Goal: Task Accomplishment & Management: Use online tool/utility

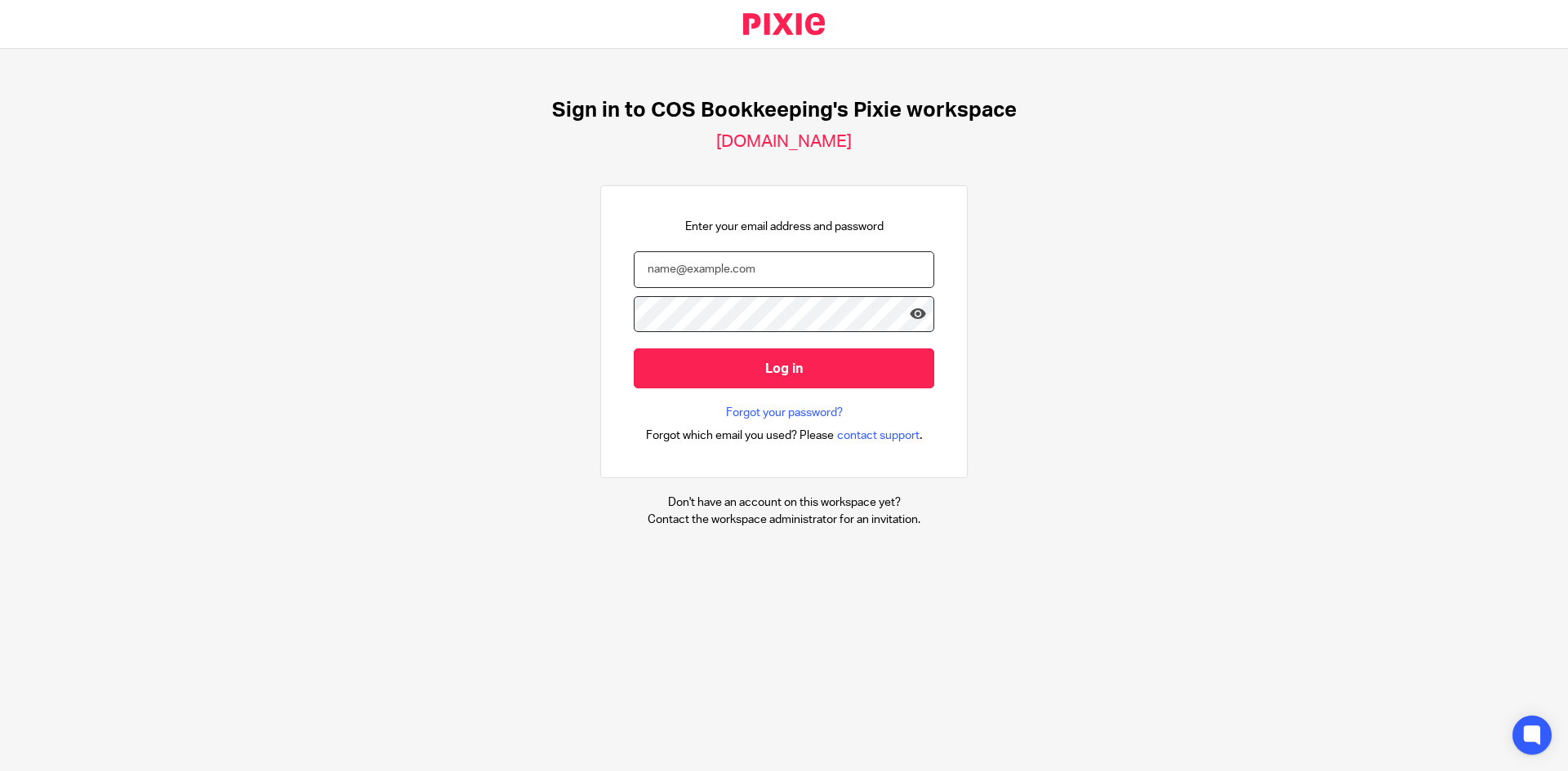
click at [713, 280] on input "email" at bounding box center [784, 269] width 300 height 36
type input "steph.boyle@cosbookkeeping.co.uk"
click at [633, 349] on input "Log in" at bounding box center [784, 368] width 300 height 40
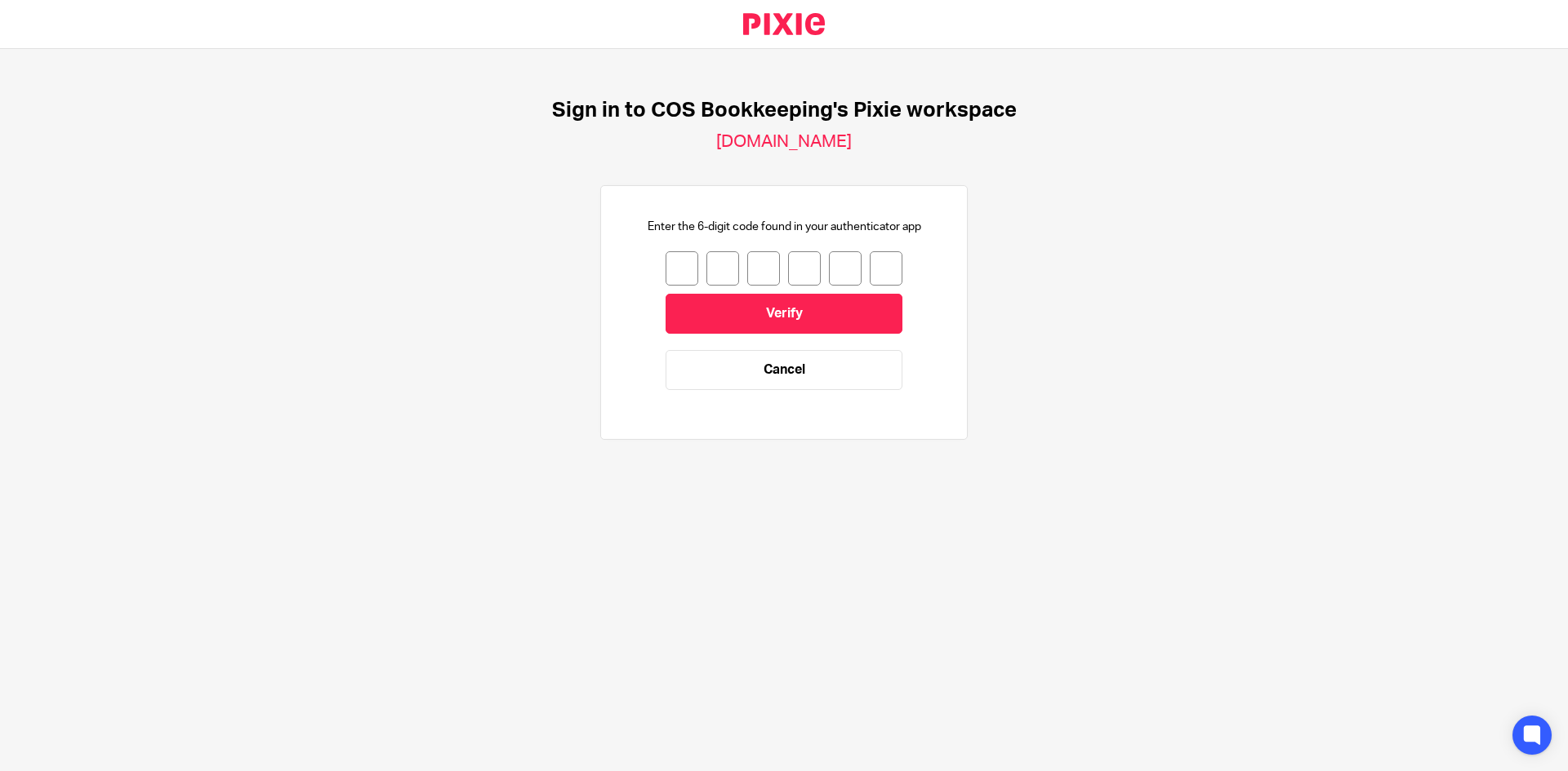
click at [665, 263] on input "number" at bounding box center [681, 268] width 33 height 34
type input "6"
type input "3"
type input "4"
type input "9"
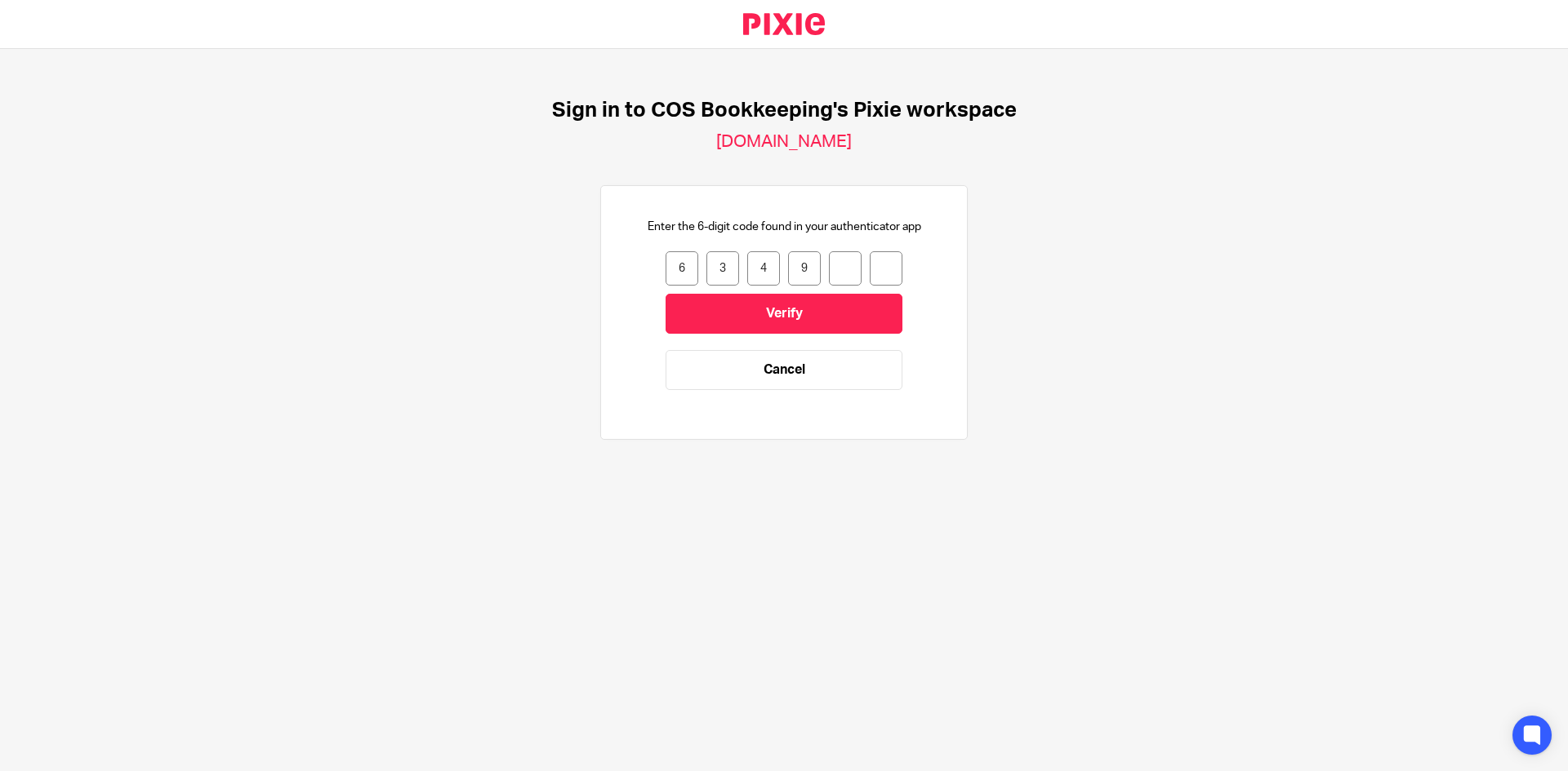
type input "4"
type input "3"
click at [728, 327] on input "Verify" at bounding box center [784, 313] width 237 height 40
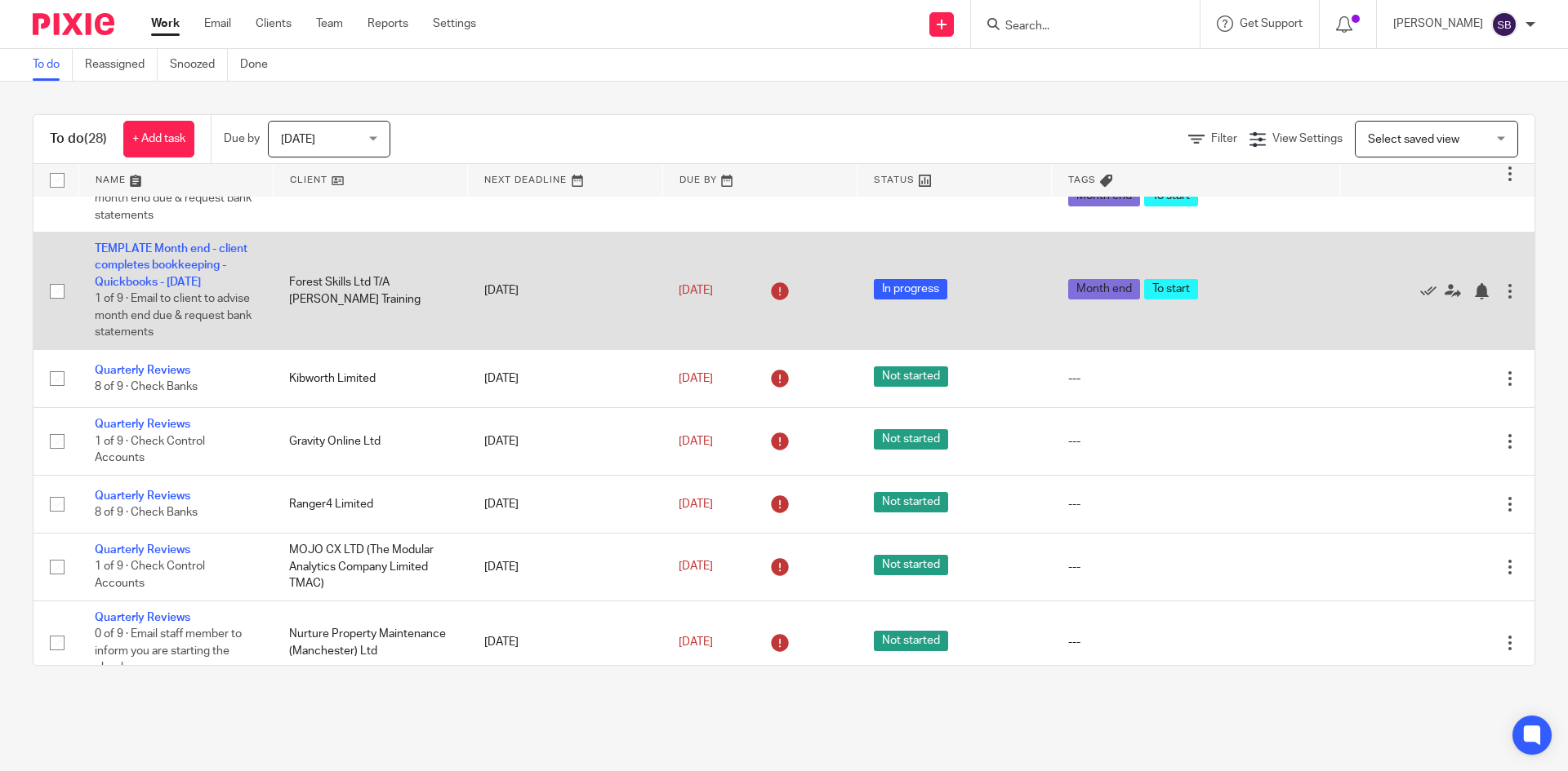
scroll to position [163, 0]
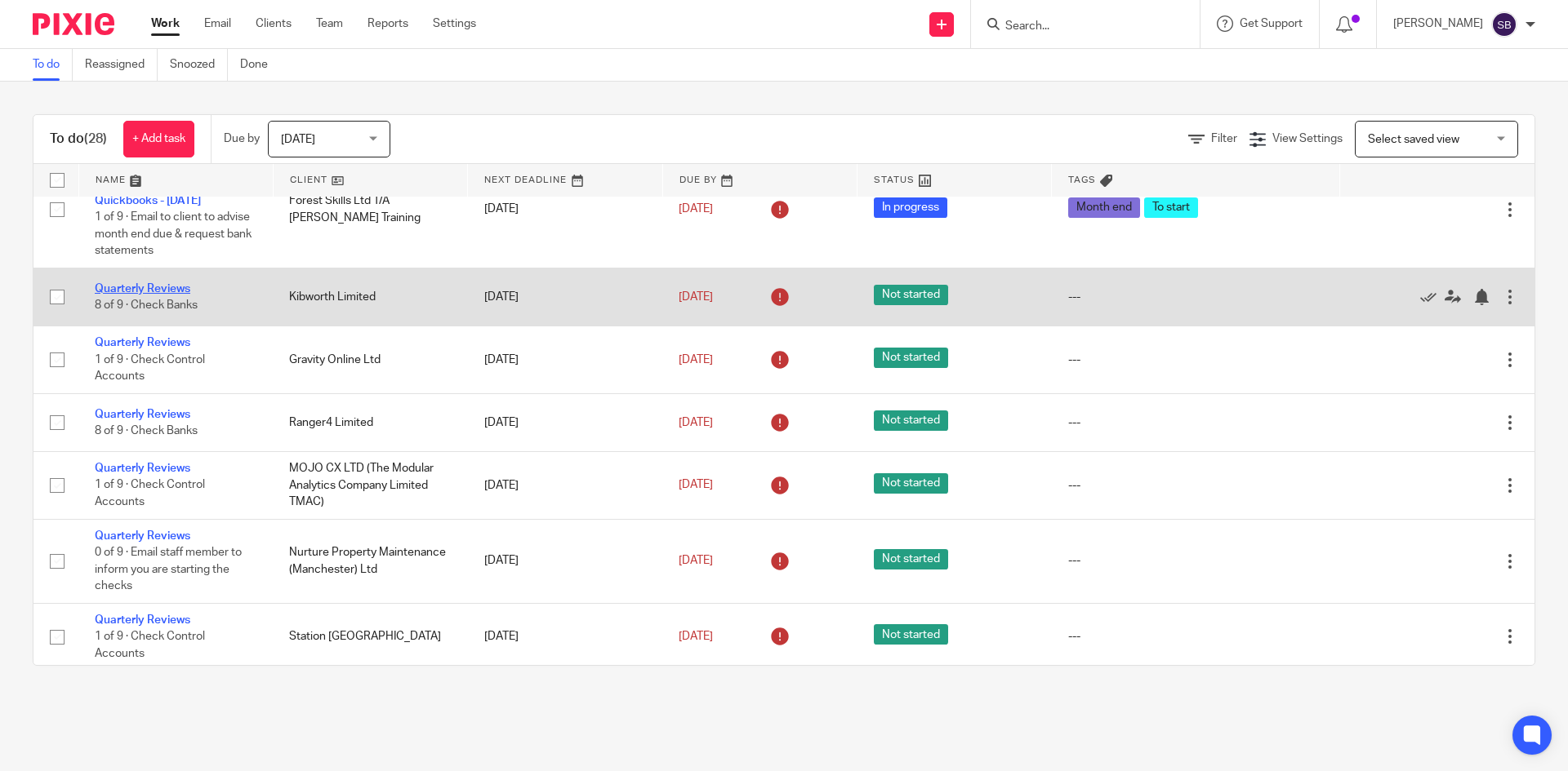
click at [164, 292] on link "Quarterly Reviews" at bounding box center [143, 289] width 95 height 11
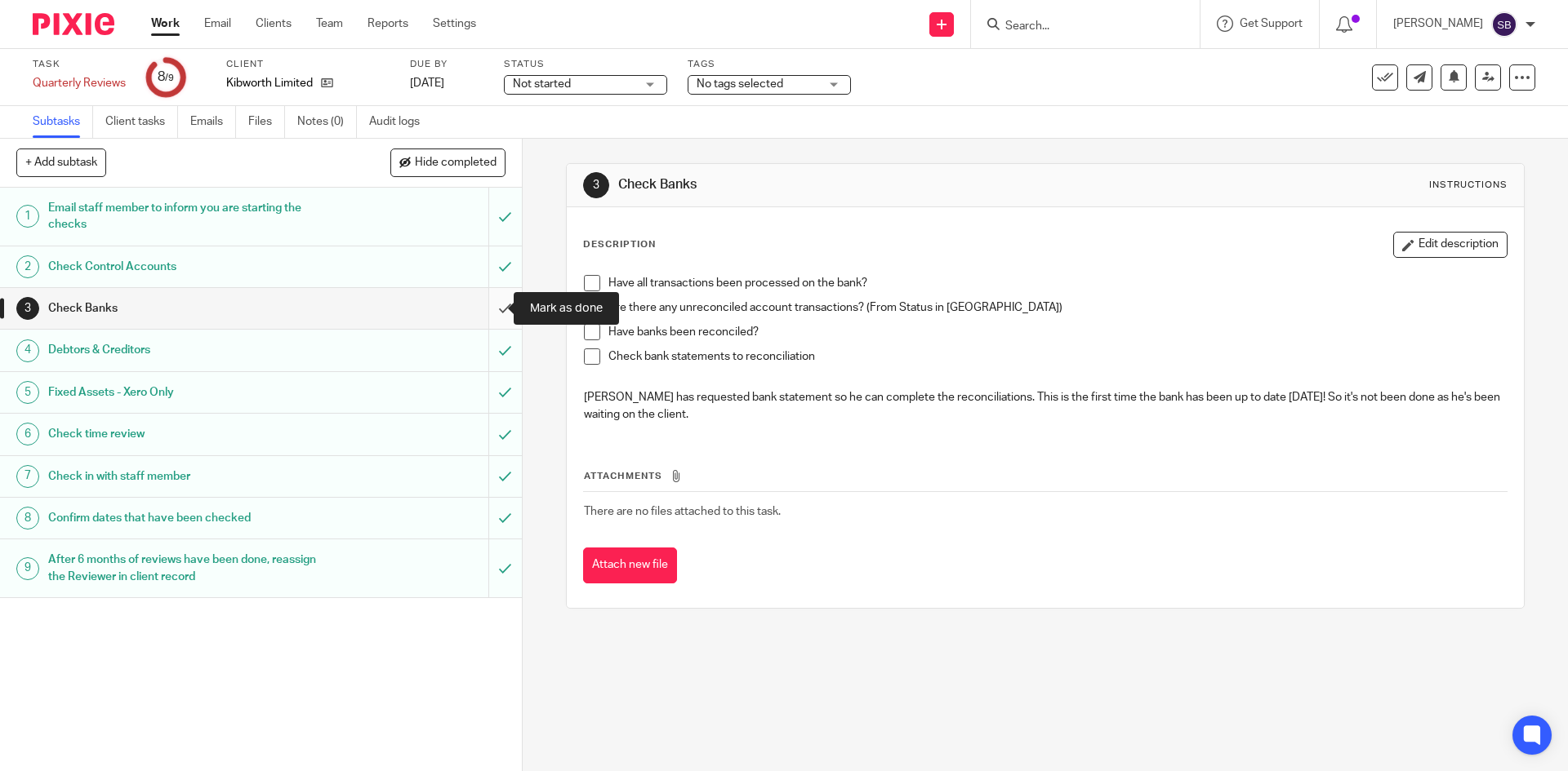
click at [488, 312] on input "submit" at bounding box center [260, 309] width 521 height 41
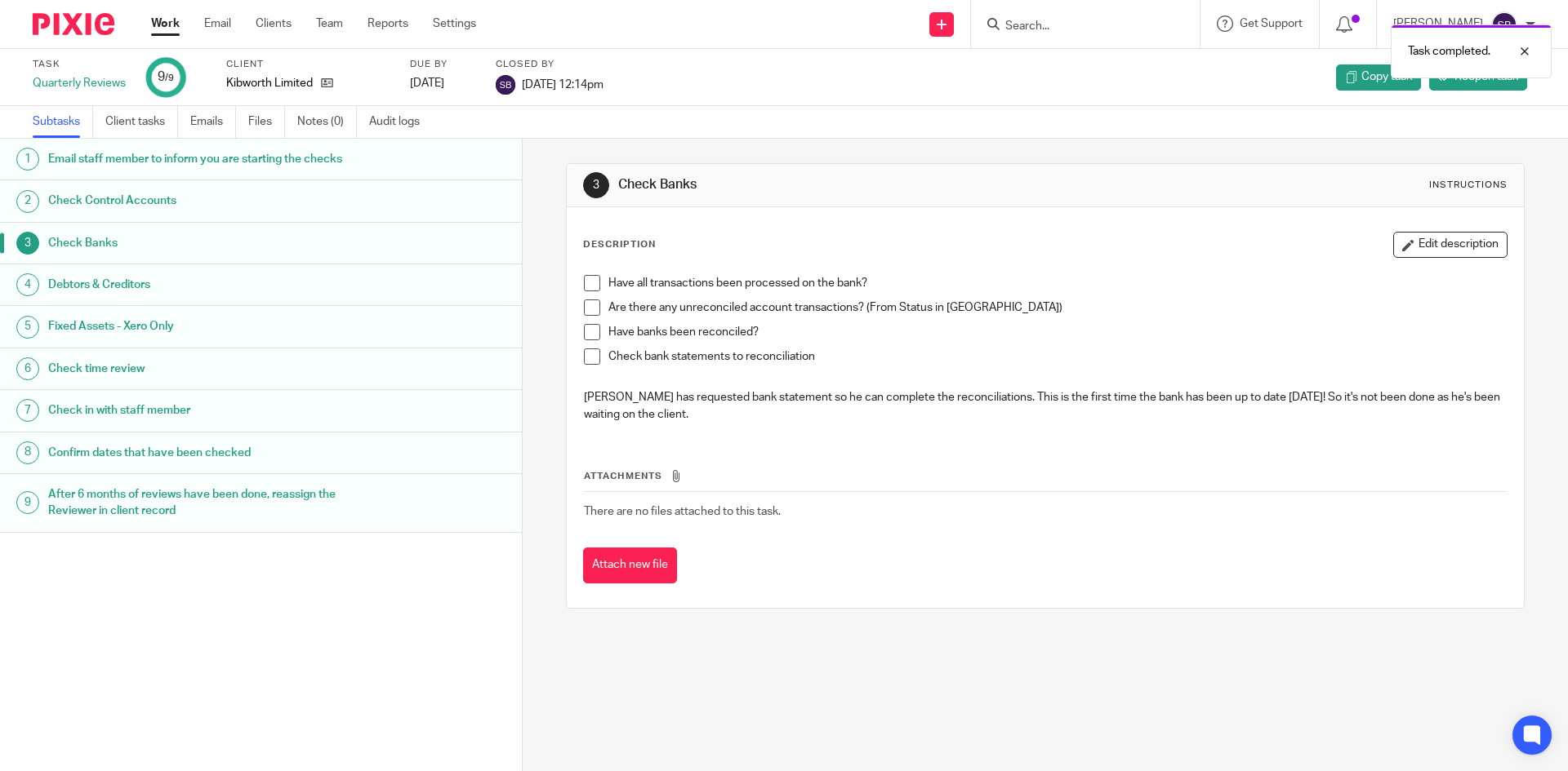
click at [162, 29] on link "Work" at bounding box center [165, 24] width 29 height 17
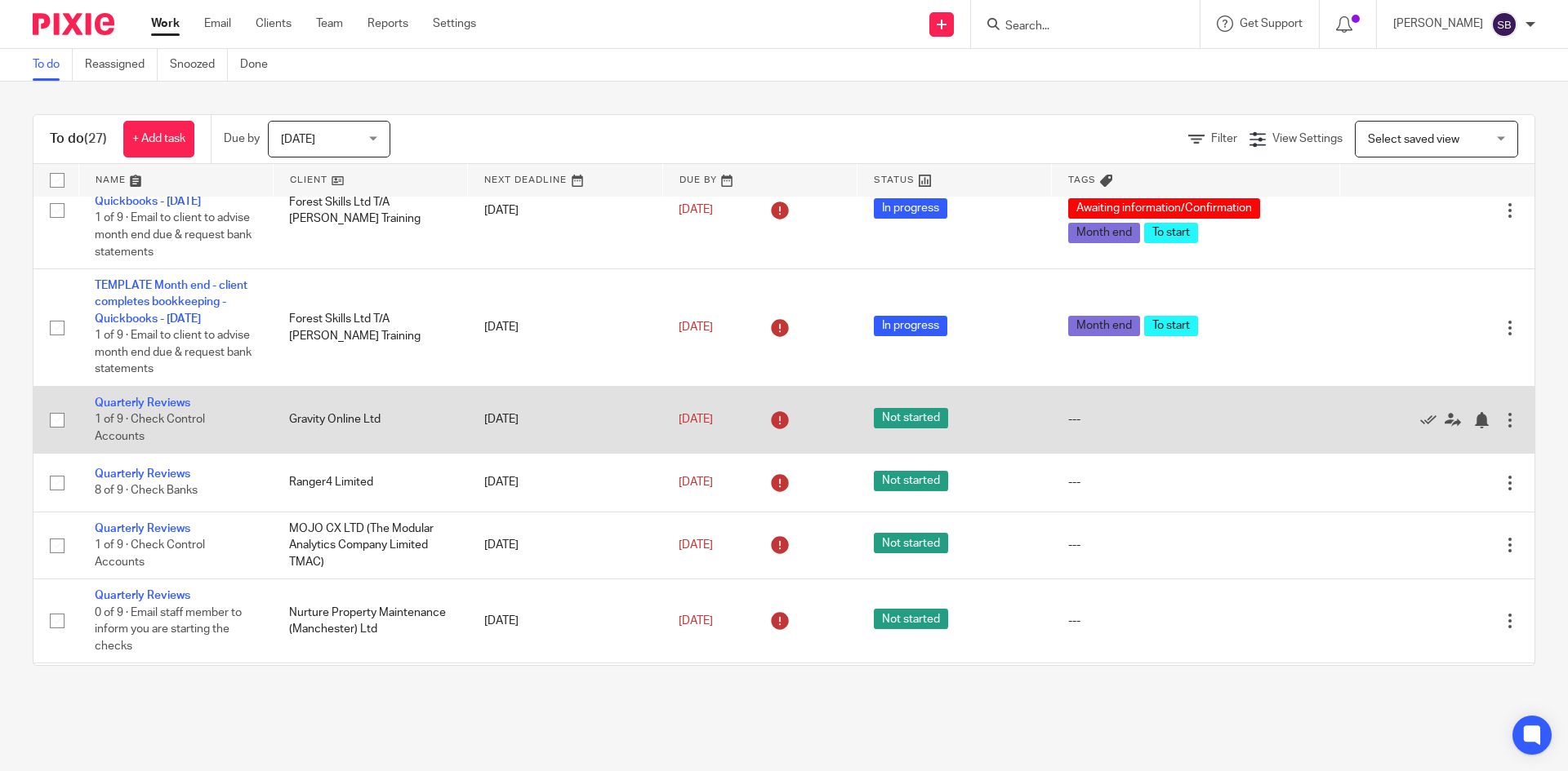
scroll to position [82, 0]
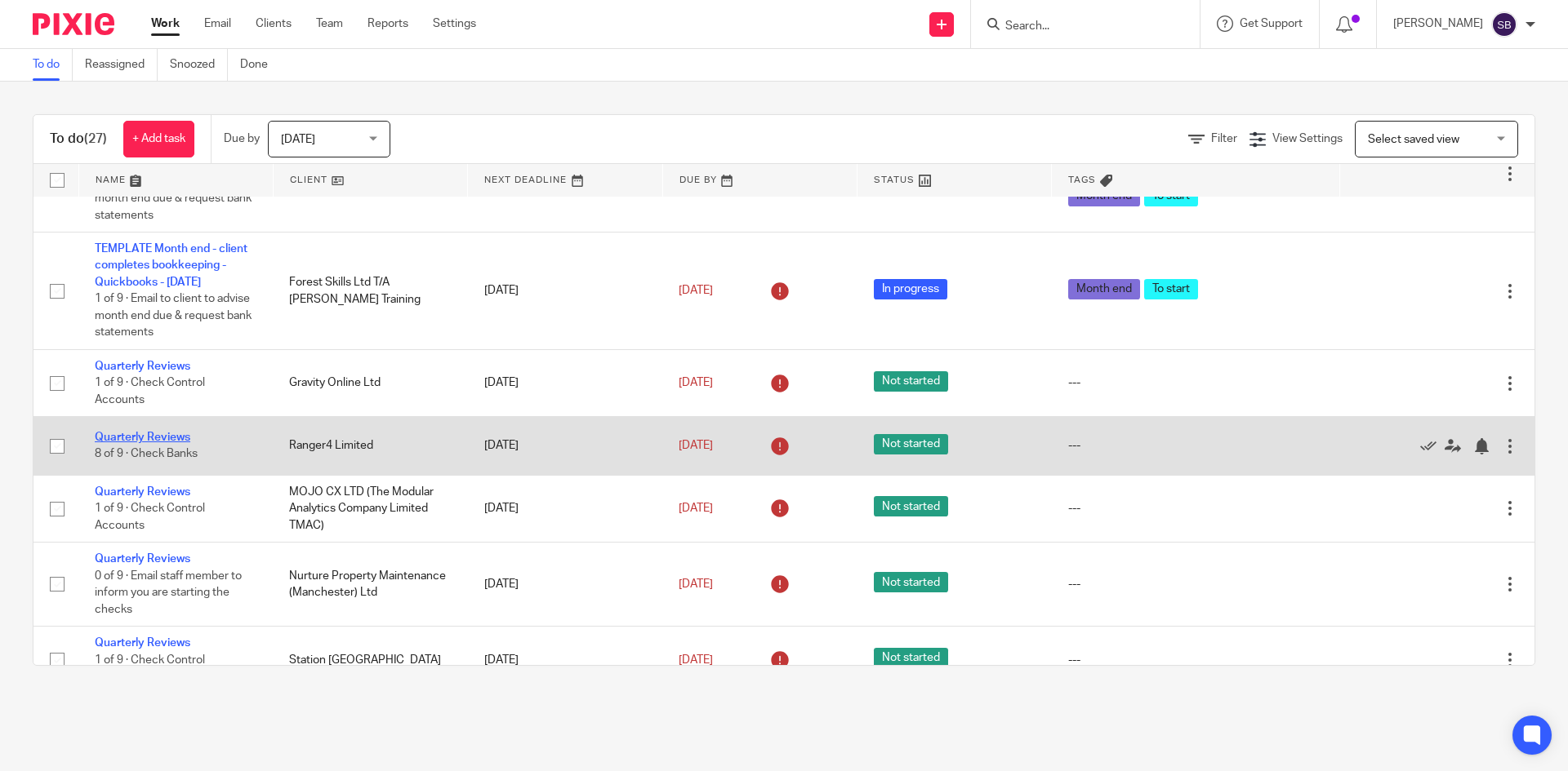
click at [164, 439] on link "Quarterly Reviews" at bounding box center [143, 437] width 95 height 11
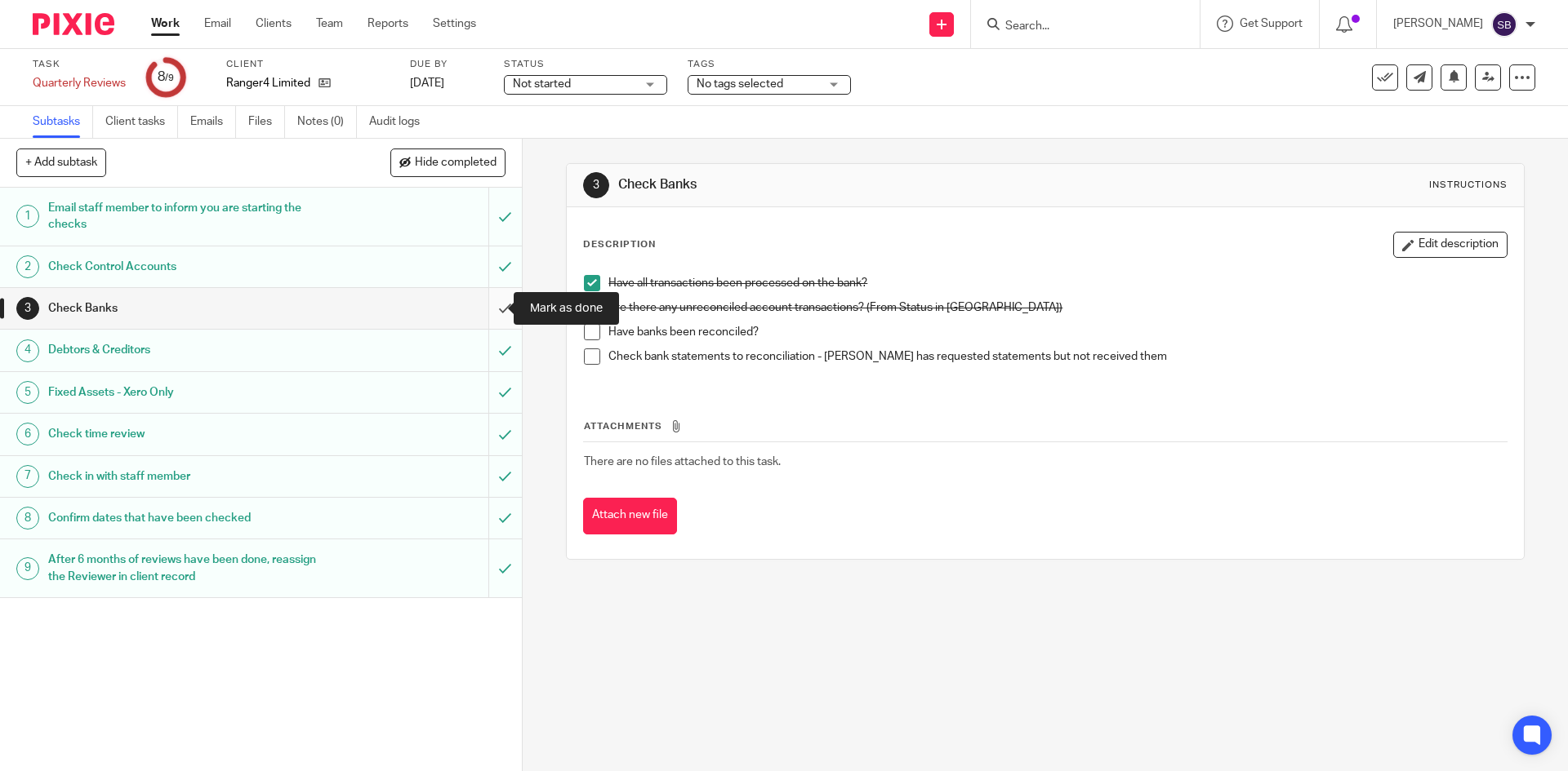
click at [489, 309] on input "submit" at bounding box center [260, 309] width 521 height 41
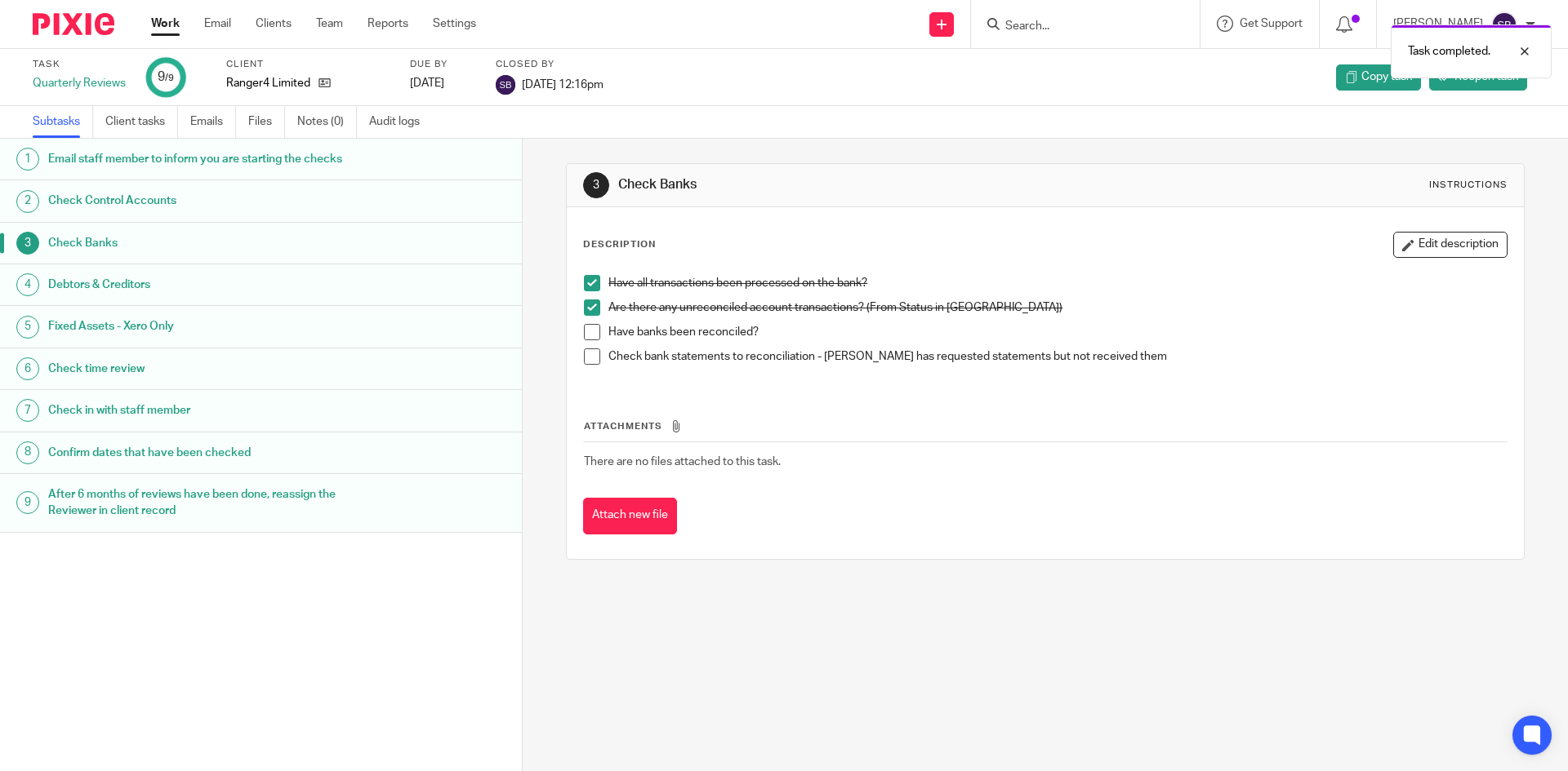
click at [172, 24] on link "Work" at bounding box center [165, 24] width 29 height 17
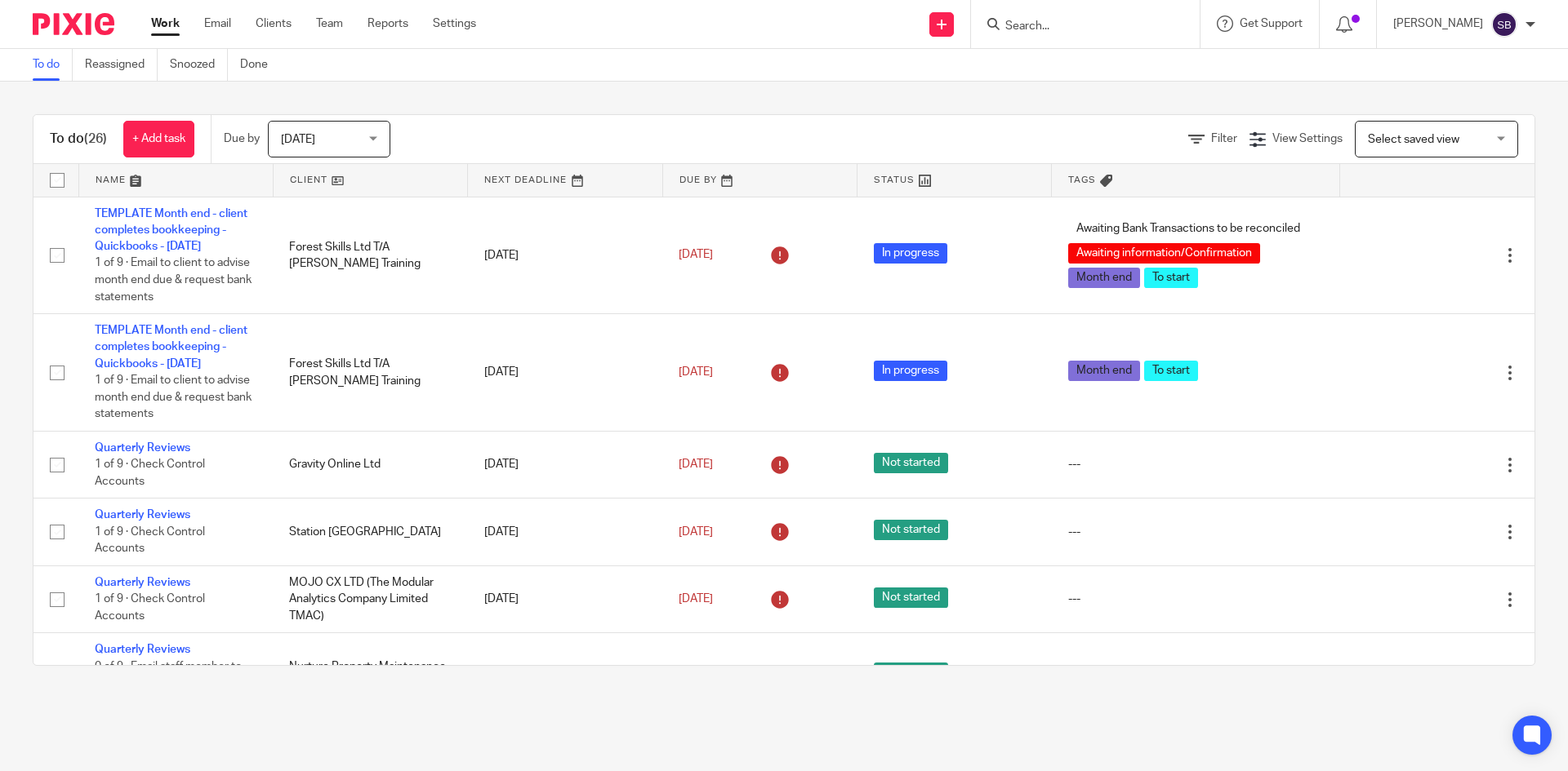
click at [1477, 87] on div "To do (26) + Add task Due by [DATE] [DATE] [DATE] [DATE] This week Next week Th…" at bounding box center [784, 391] width 1568 height 617
